Goal: Find specific page/section: Find specific page/section

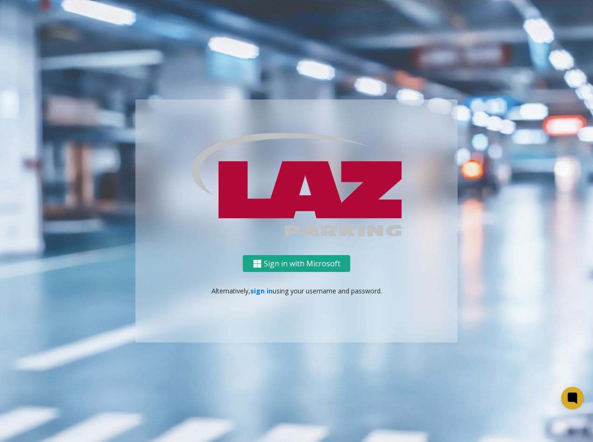
click at [325, 260] on button "Sign in with Microsoft" at bounding box center [296, 263] width 107 height 17
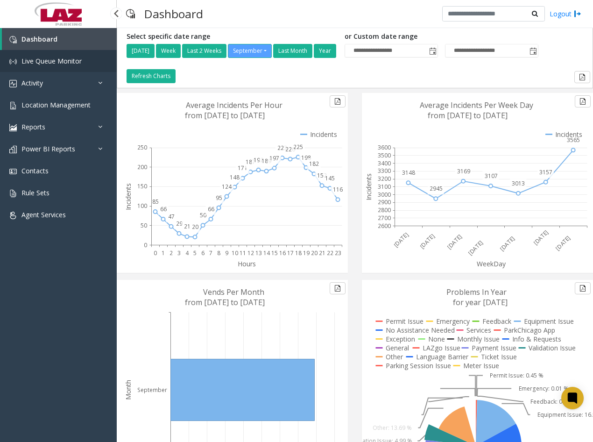
click at [58, 62] on span "Live Queue Monitor" at bounding box center [51, 60] width 60 height 9
